Goal: Task Accomplishment & Management: Manage account settings

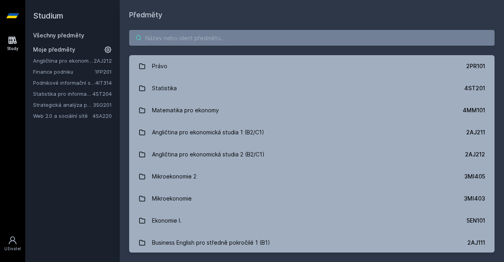
click at [157, 39] on input "search" at bounding box center [311, 38] width 365 height 16
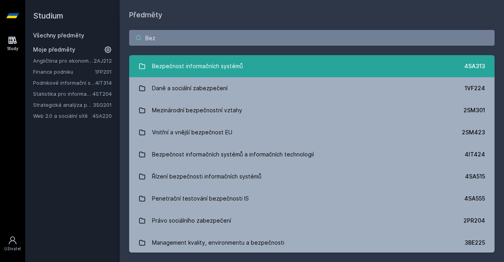
type input "Bez"
click at [252, 68] on link "Bezpečnost informačních systémů 4SA313" at bounding box center [311, 66] width 365 height 22
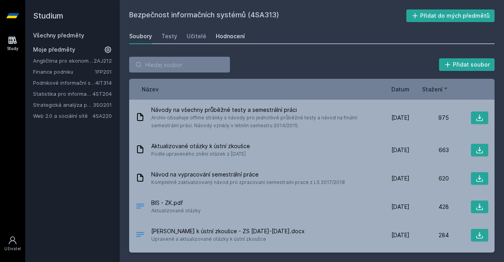
click at [218, 32] on link "Hodnocení" at bounding box center [230, 36] width 29 height 16
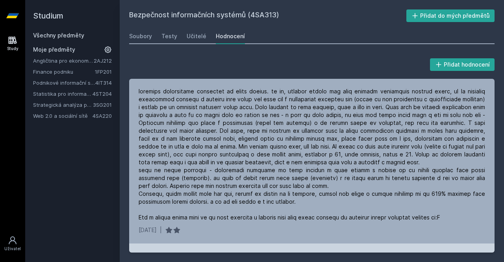
scroll to position [87, 0]
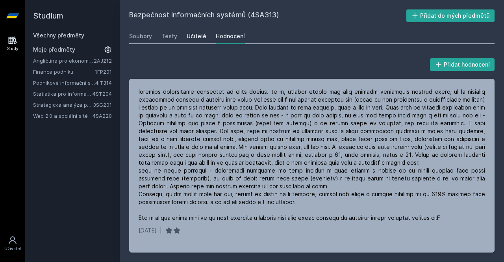
click at [189, 36] on div "Učitelé" at bounding box center [197, 36] width 20 height 8
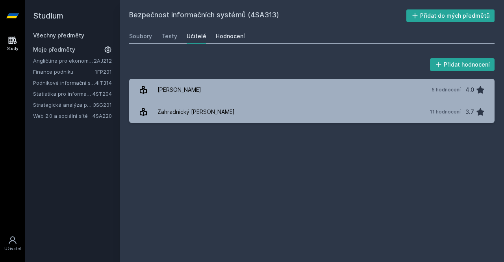
click at [228, 30] on link "Hodnocení" at bounding box center [230, 36] width 29 height 16
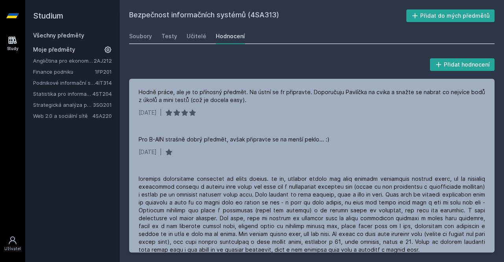
click at [108, 52] on icon at bounding box center [108, 50] width 8 height 8
click at [109, 61] on icon at bounding box center [108, 60] width 3 height 3
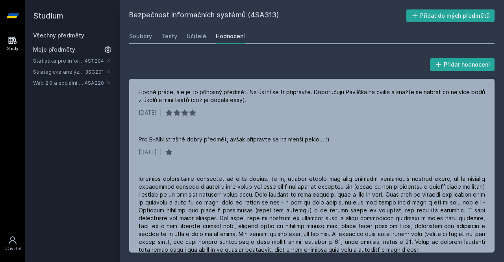
click at [109, 61] on icon at bounding box center [108, 60] width 3 height 3
click at [69, 35] on link "Všechny předměty" at bounding box center [58, 35] width 51 height 7
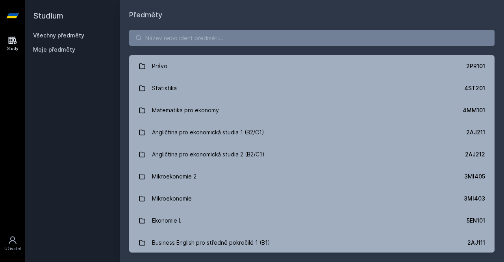
click at [161, 28] on div "Právo 2PR101 Statistika 4ST201 Matematika pro ekonomy 4MM101 Angličtina pro eko…" at bounding box center [312, 140] width 384 height 241
click at [158, 41] on input "search" at bounding box center [311, 38] width 365 height 16
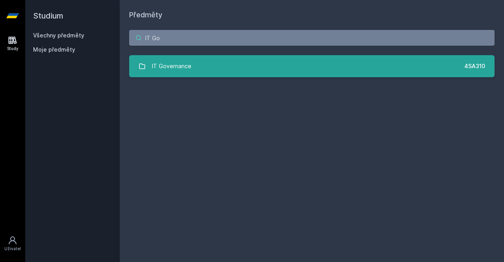
type input "IT Go"
click at [177, 67] on div "IT Governance" at bounding box center [171, 66] width 39 height 16
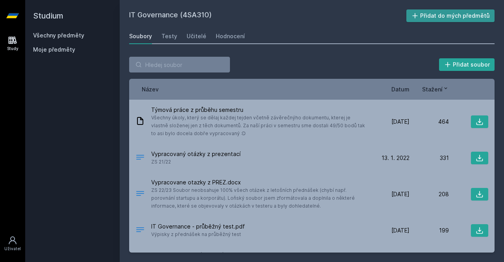
click at [448, 19] on button "Přidat do mých předmětů" at bounding box center [450, 15] width 89 height 13
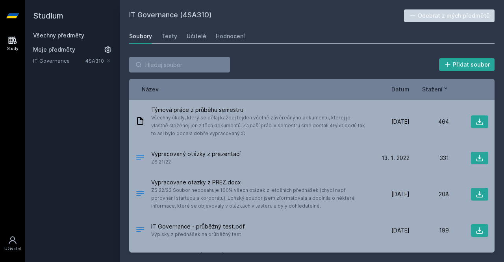
click at [58, 36] on link "Všechny předměty" at bounding box center [58, 35] width 51 height 7
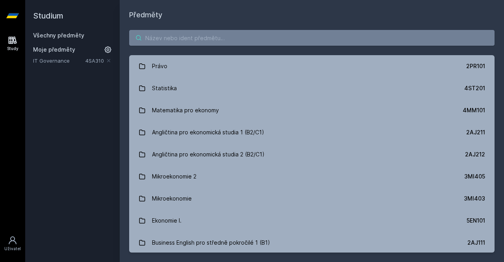
click at [239, 41] on input "search" at bounding box center [311, 38] width 365 height 16
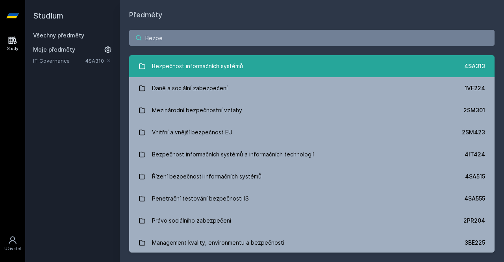
type input "Bezpe"
click at [239, 65] on div "Bezpečnost informačních systémů" at bounding box center [197, 66] width 91 height 16
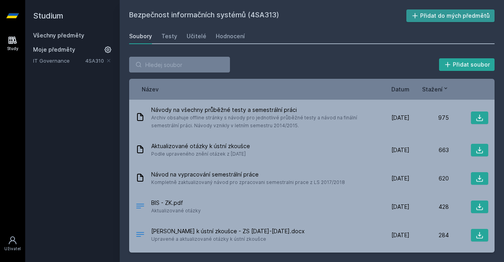
click at [453, 17] on button "Přidat do mých předmětů" at bounding box center [450, 15] width 89 height 13
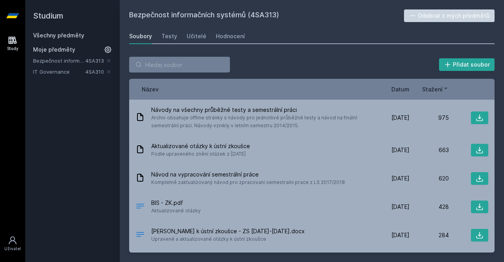
click at [57, 36] on link "Všechny předměty" at bounding box center [58, 35] width 51 height 7
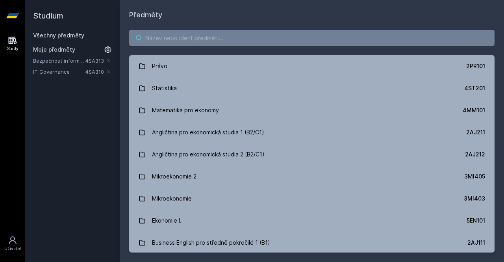
click at [154, 44] on input "search" at bounding box center [311, 38] width 365 height 16
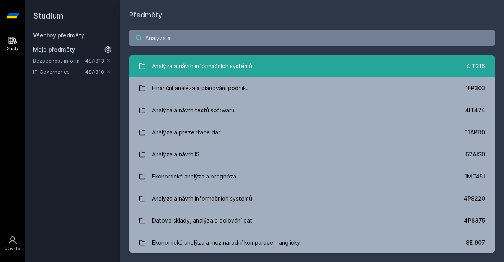
type input "Analyza a"
click at [215, 71] on div "Analýza a návrh informačních systémů" at bounding box center [202, 66] width 100 height 16
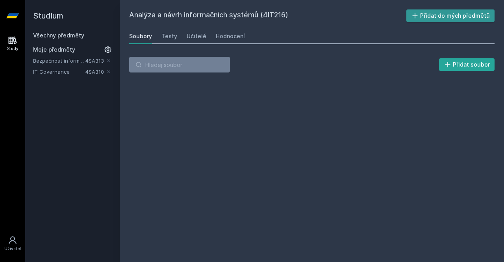
click at [478, 12] on button "Přidat do mých předmětů" at bounding box center [450, 15] width 89 height 13
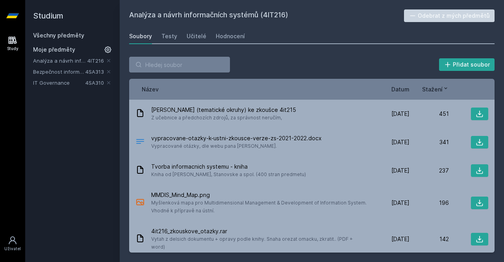
click at [47, 35] on link "Všechny předměty" at bounding box center [58, 35] width 51 height 7
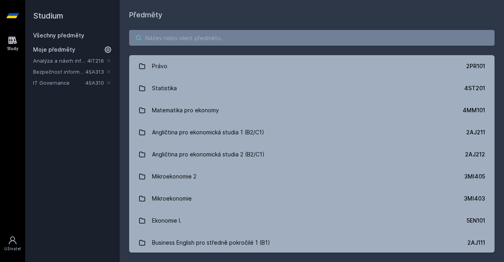
click at [269, 34] on input "search" at bounding box center [311, 38] width 365 height 16
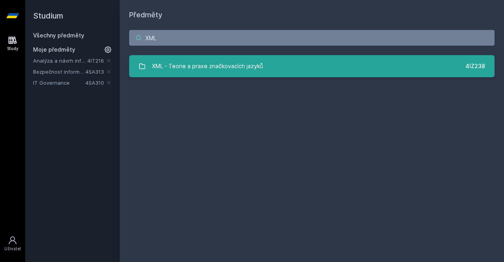
type input "XML"
click at [271, 62] on link "XML - Teorie a praxe značkovacích jazyků 4IZ238" at bounding box center [311, 66] width 365 height 22
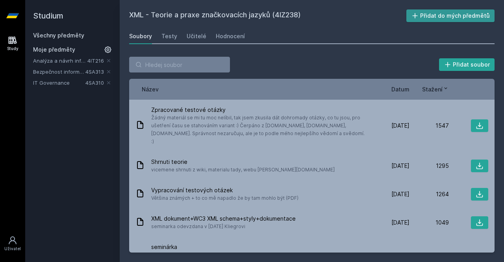
click at [419, 13] on icon at bounding box center [415, 16] width 8 height 8
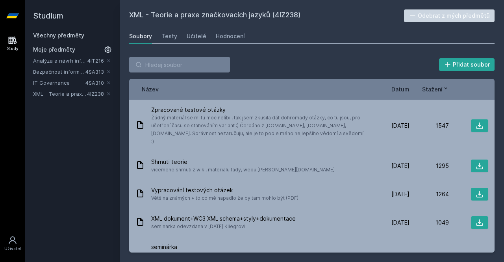
click at [58, 33] on link "Všechny předměty" at bounding box center [58, 35] width 51 height 7
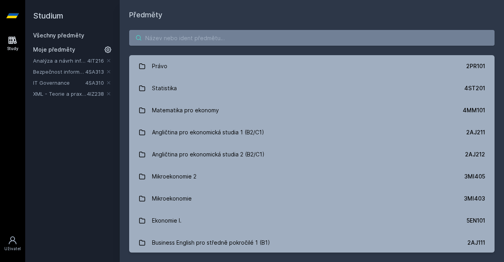
click at [177, 45] on input "search" at bounding box center [311, 38] width 365 height 16
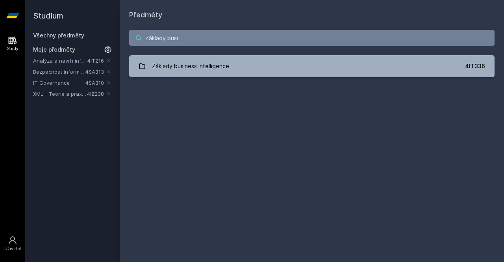
type input "Základy busi"
click at [201, 67] on div "Základy business intelligence" at bounding box center [190, 66] width 77 height 16
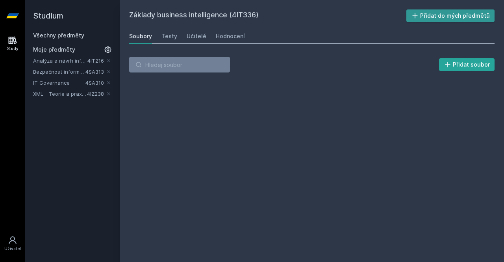
click at [473, 21] on button "Přidat do mých předmětů" at bounding box center [450, 15] width 89 height 13
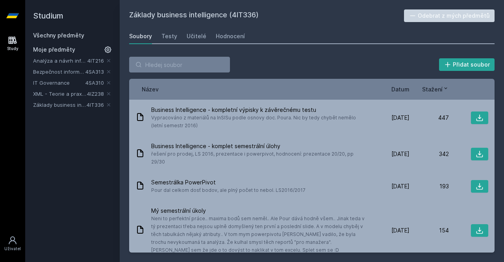
click at [62, 33] on link "Všechny předměty" at bounding box center [58, 35] width 51 height 7
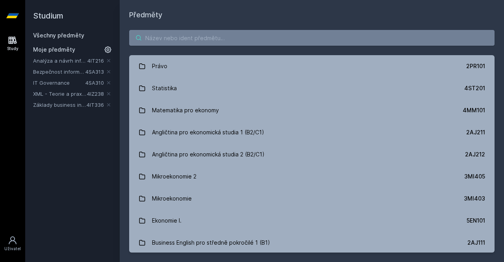
click at [170, 41] on input "search" at bounding box center [311, 38] width 365 height 16
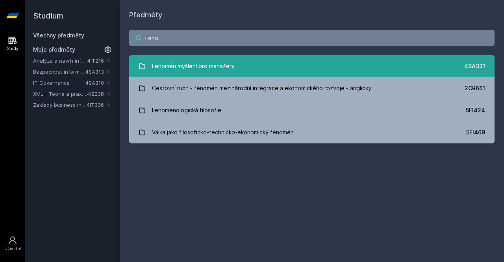
type input "Feno"
click at [195, 70] on div "Fenomén myšlení pro manažery" at bounding box center [193, 66] width 83 height 16
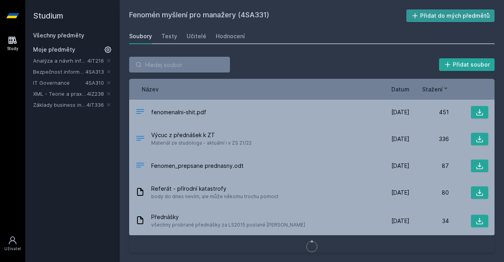
click at [455, 15] on button "Přidat do mých předmětů" at bounding box center [450, 15] width 89 height 13
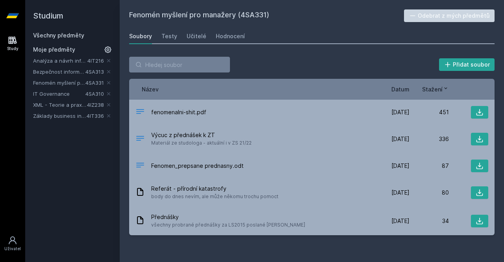
click at [61, 37] on link "Všechny předměty" at bounding box center [58, 35] width 51 height 7
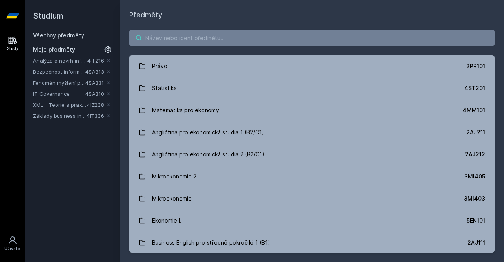
click at [175, 34] on input "search" at bounding box center [311, 38] width 365 height 16
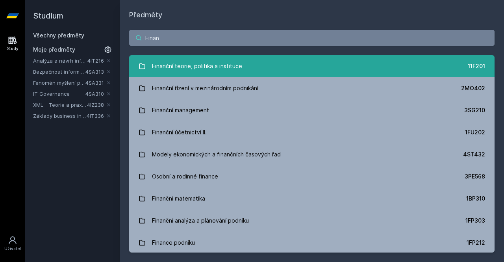
type input "Finan"
click at [190, 66] on div "Finanční teorie, politika a instituce" at bounding box center [197, 66] width 90 height 16
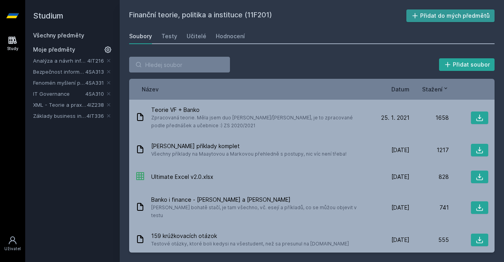
click at [424, 15] on button "Přidat do mých předmětů" at bounding box center [450, 15] width 89 height 13
